Goal: Find specific page/section

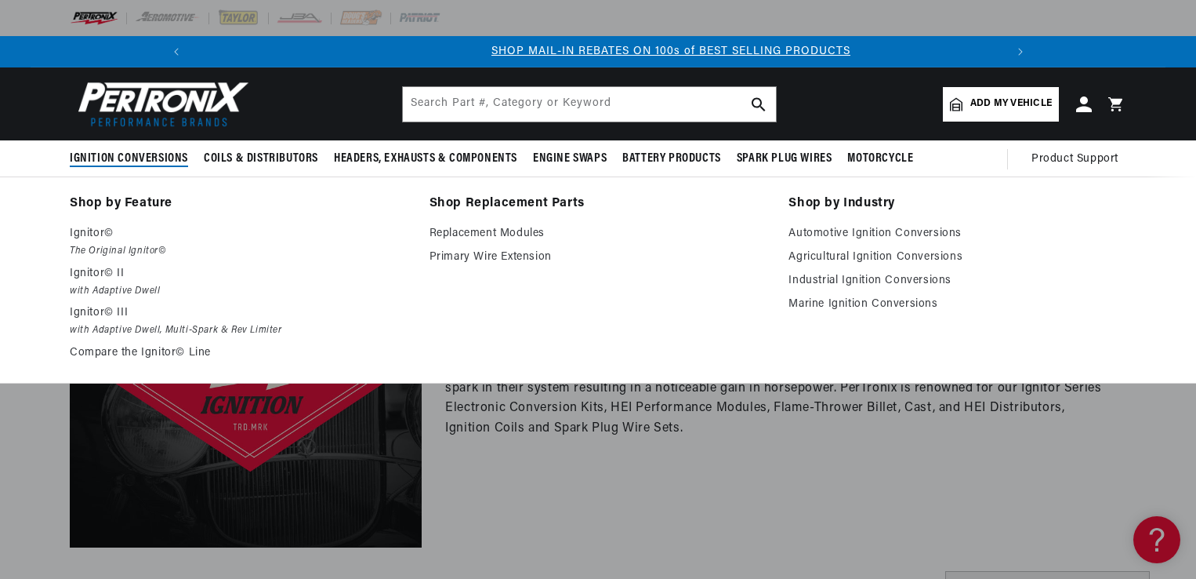
scroll to position [0, 838]
click at [873, 276] on link "Industrial Ignition Conversions" at bounding box center [958, 280] width 338 height 19
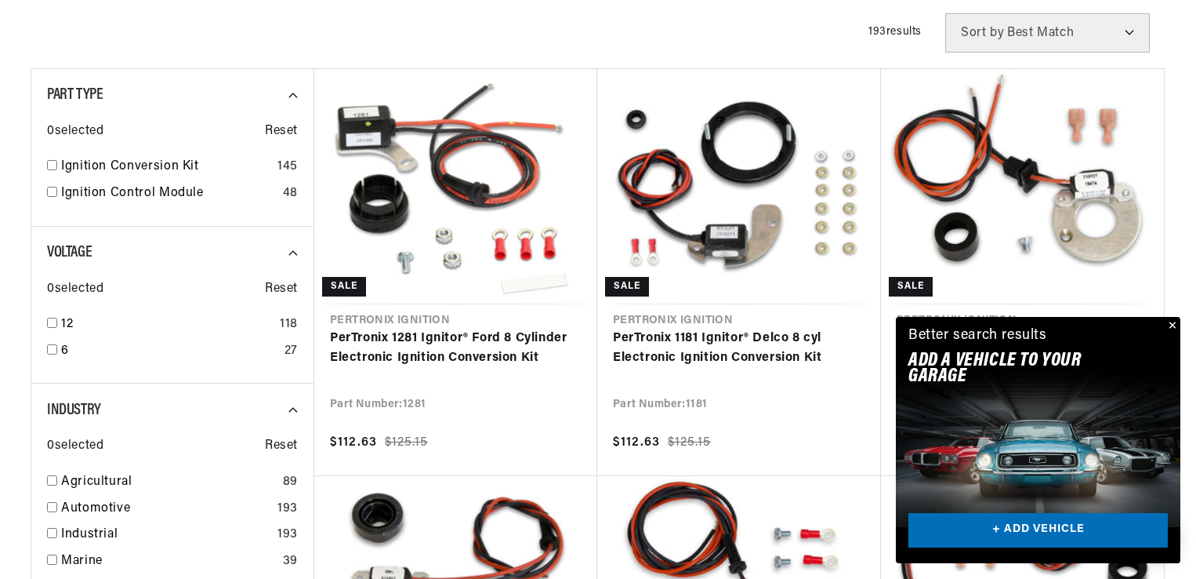
scroll to position [470, 0]
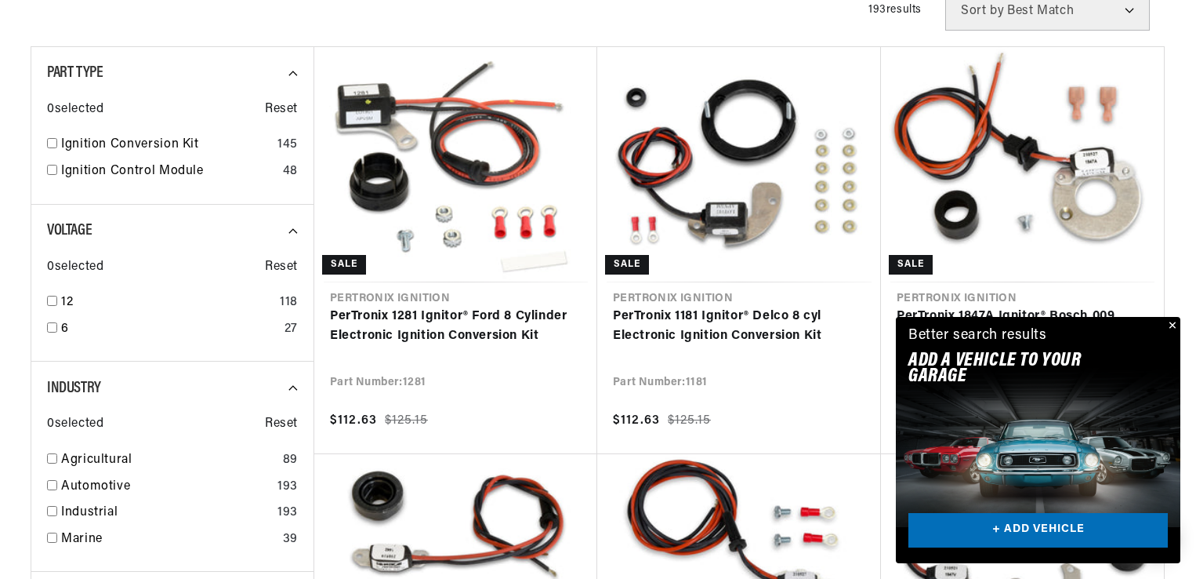
click at [1173, 327] on button "Close" at bounding box center [1171, 326] width 19 height 19
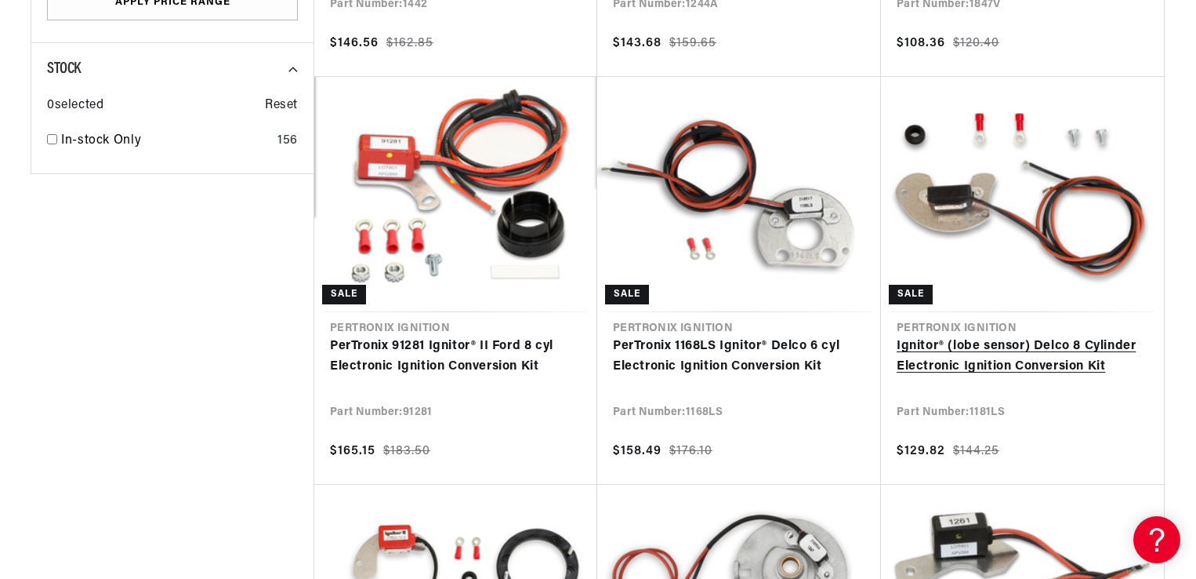
scroll to position [0, 0]
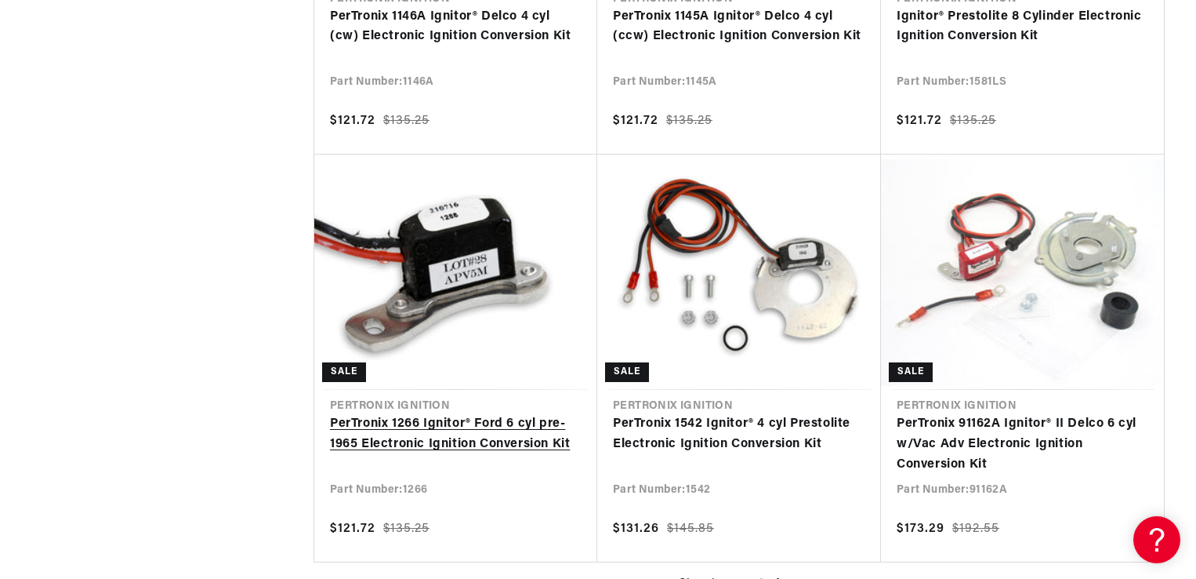
scroll to position [0, 838]
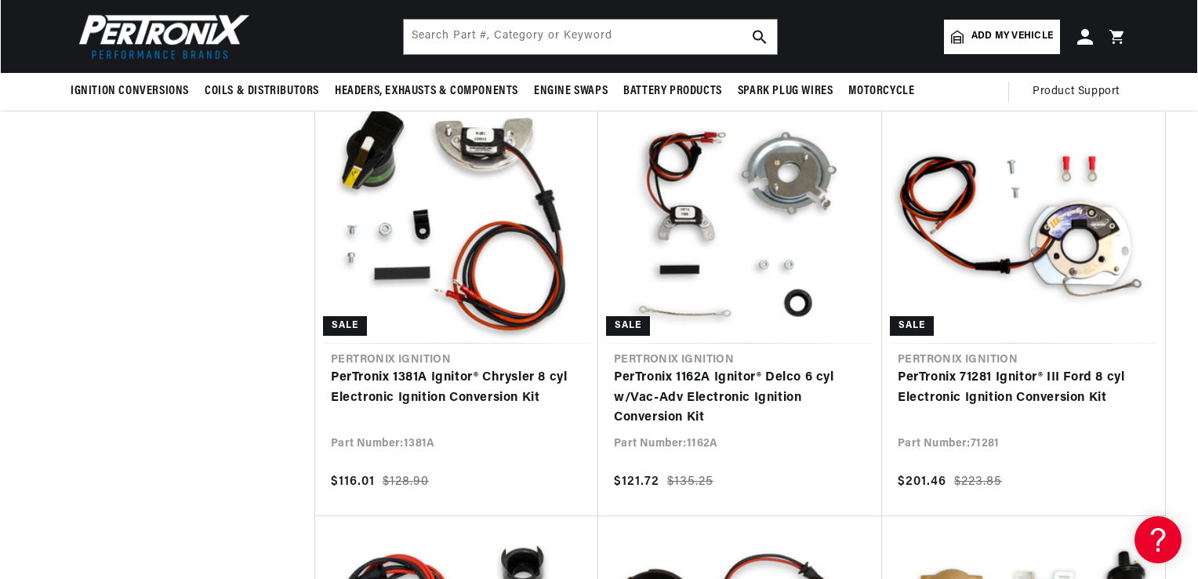
scroll to position [1255, 0]
